Goal: Download file/media

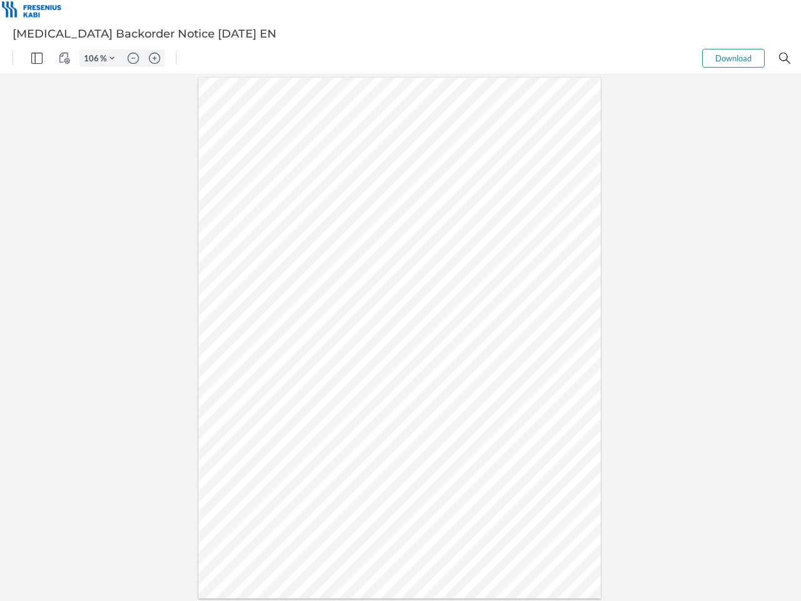
click at [37, 58] on img "Panel" at bounding box center [36, 58] width 11 height 11
click at [64, 58] on img "View Controls" at bounding box center [64, 58] width 11 height 11
click at [93, 58] on input "106" at bounding box center [90, 58] width 20 height 11
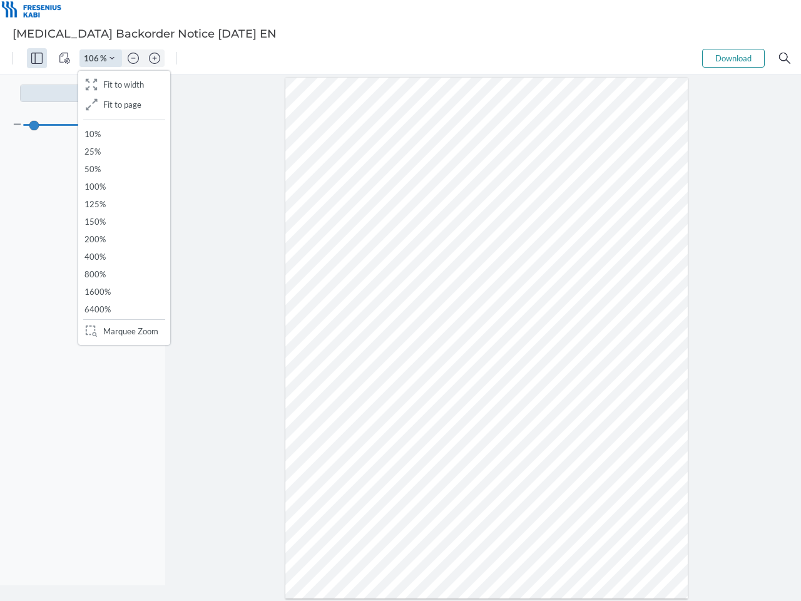
click at [112, 58] on img "Zoom Controls" at bounding box center [111, 58] width 5 height 5
click at [133, 58] on img "Zoom out" at bounding box center [133, 58] width 11 height 11
click at [155, 58] on img "Zoom in" at bounding box center [154, 58] width 11 height 11
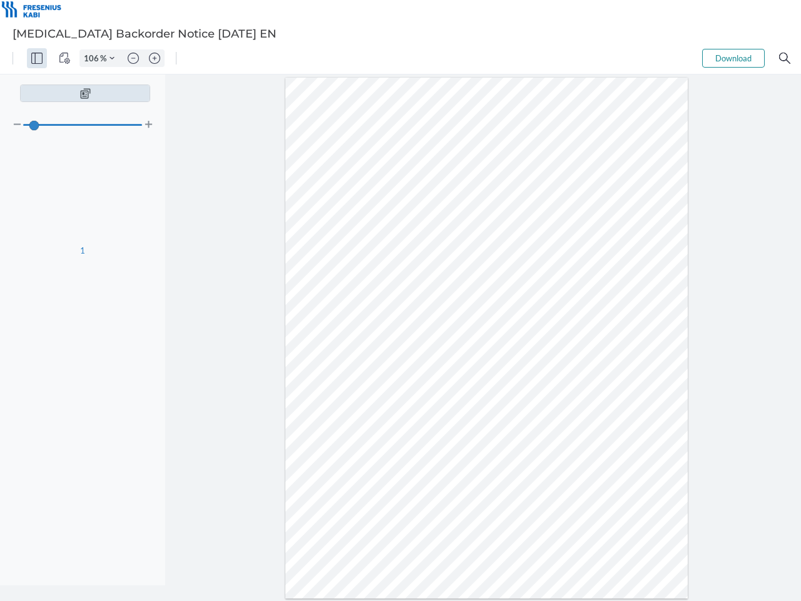
click at [733, 58] on button "Download" at bounding box center [733, 58] width 63 height 19
type input "106"
click at [785, 58] on img "Search" at bounding box center [784, 58] width 11 height 11
